Goal: Information Seeking & Learning: Learn about a topic

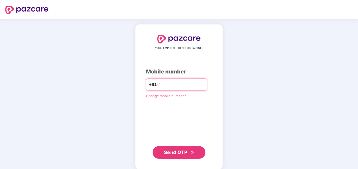
click at [161, 85] on input "**********" at bounding box center [182, 84] width 43 height 8
type input "**********"
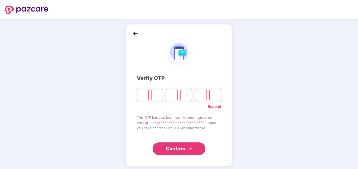
type input "*"
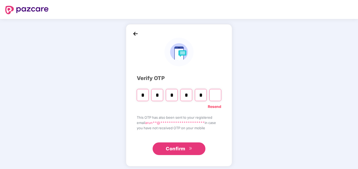
type input "*"
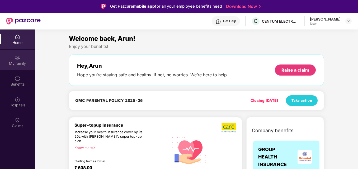
click at [8, 63] on div "My family" at bounding box center [17, 63] width 35 height 5
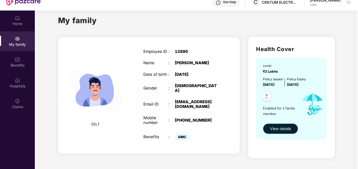
scroll to position [26, 0]
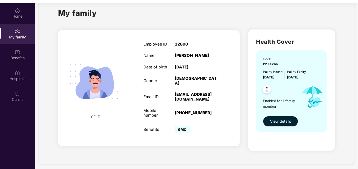
click at [279, 122] on span "View details" at bounding box center [280, 122] width 21 height 6
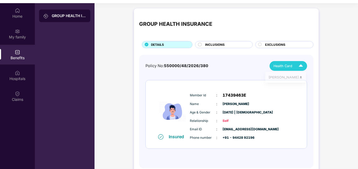
click at [287, 72] on div "[PERSON_NAME]" at bounding box center [285, 78] width 41 height 13
click at [302, 79] on div "[PERSON_NAME]" at bounding box center [285, 78] width 34 height 6
click at [234, 45] on div "INCLUSIONS" at bounding box center [225, 45] width 47 height 6
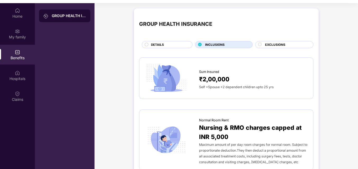
click at [276, 47] on span "EXCLUSIONS" at bounding box center [275, 44] width 20 height 5
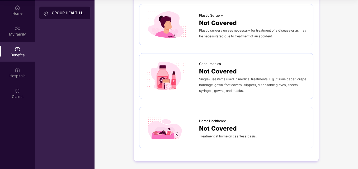
scroll to position [30, 0]
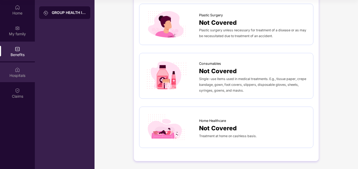
click at [19, 72] on img at bounding box center [17, 69] width 5 height 5
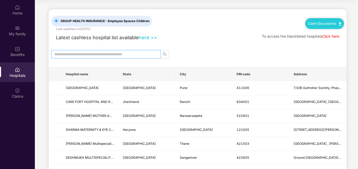
click at [96, 55] on input "text" at bounding box center [103, 54] width 99 height 6
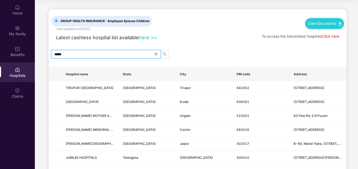
type input "******"
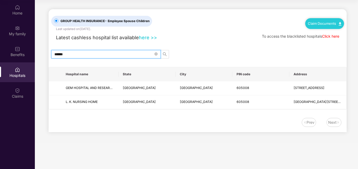
drag, startPoint x: 88, startPoint y: 52, endPoint x: -1, endPoint y: 40, distance: 89.6
click at [0, 40] on html "Get Pazcare mobile app for all your employee benefits need Download Now Get Hel…" at bounding box center [179, 54] width 358 height 169
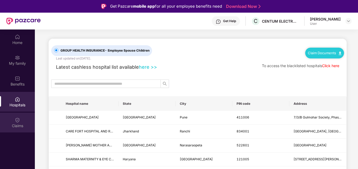
click at [16, 124] on div "Claims" at bounding box center [17, 125] width 35 height 5
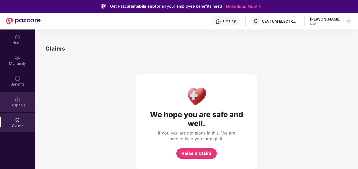
click at [16, 109] on div "Hospitals" at bounding box center [17, 102] width 35 height 20
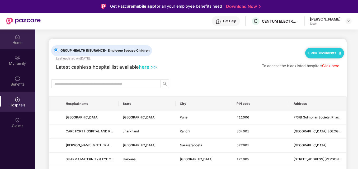
click at [19, 37] on img at bounding box center [17, 36] width 5 height 5
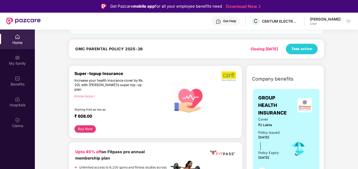
scroll to position [53, 0]
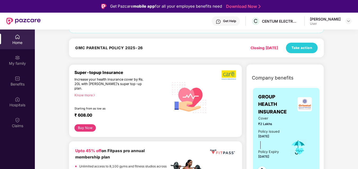
click at [81, 50] on h4 "GMC PARENTAL POLICY 2025-26" at bounding box center [109, 47] width 68 height 5
drag, startPoint x: 81, startPoint y: 50, endPoint x: 162, endPoint y: 65, distance: 82.1
click at [162, 65] on div "Super-topup Insurance Increase your health insurance cover by Rs. 20L with [PER…" at bounding box center [155, 101] width 173 height 73
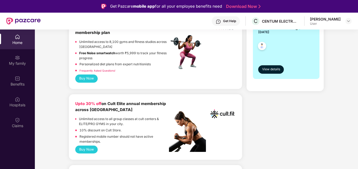
scroll to position [185, 0]
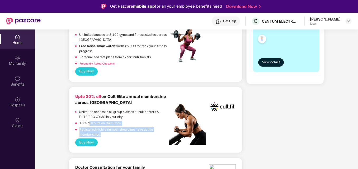
drag, startPoint x: 102, startPoint y: 120, endPoint x: 121, endPoint y: 128, distance: 21.4
click at [121, 128] on div "Unlimited access to all group classes at cult centers & ELITE/PRO GYMS in your …" at bounding box center [121, 124] width 93 height 29
click at [123, 130] on p "Registered mobile number should not have active memberships." at bounding box center [123, 132] width 89 height 10
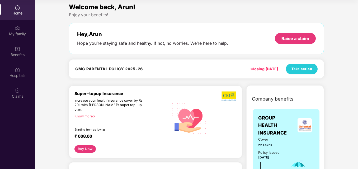
scroll to position [0, 0]
